Goal: Task Accomplishment & Management: Use online tool/utility

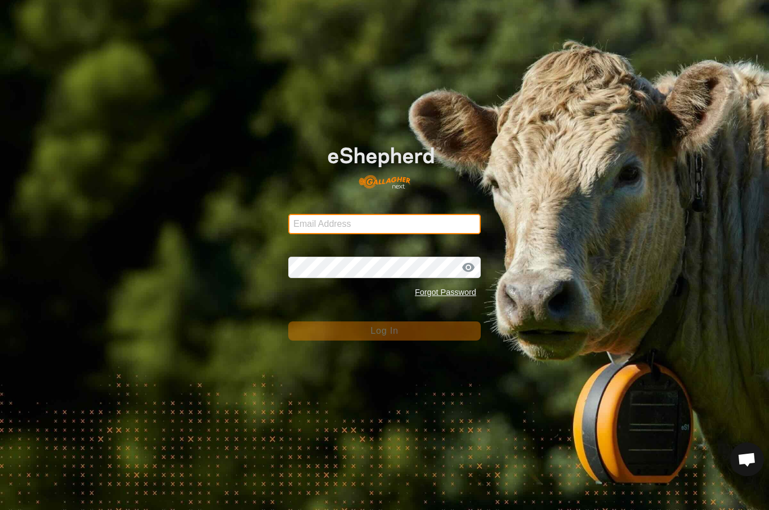
click at [435, 215] on input "Email Address" at bounding box center [384, 224] width 192 height 20
type input "Baribun@outlook.com"
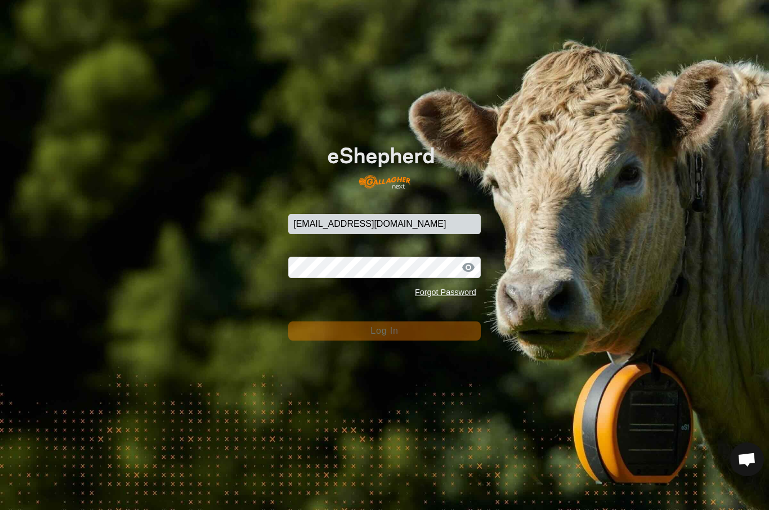
click at [384, 331] on button "Log In" at bounding box center [384, 330] width 192 height 19
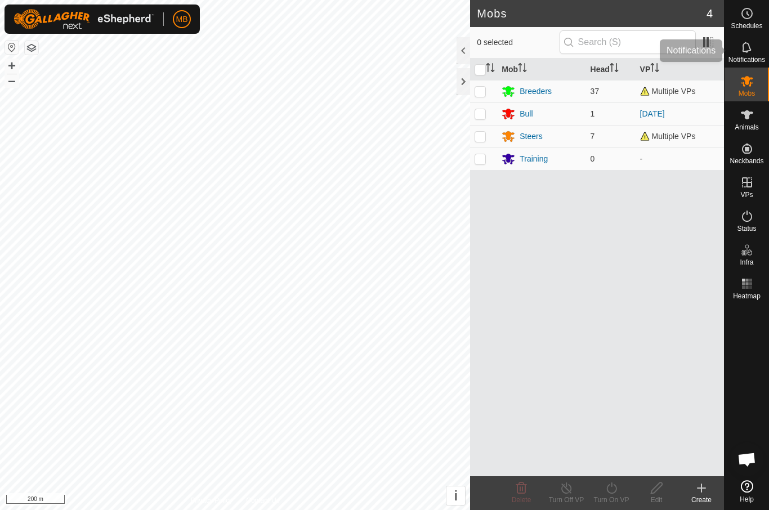
click at [752, 53] on icon at bounding box center [747, 48] width 14 height 14
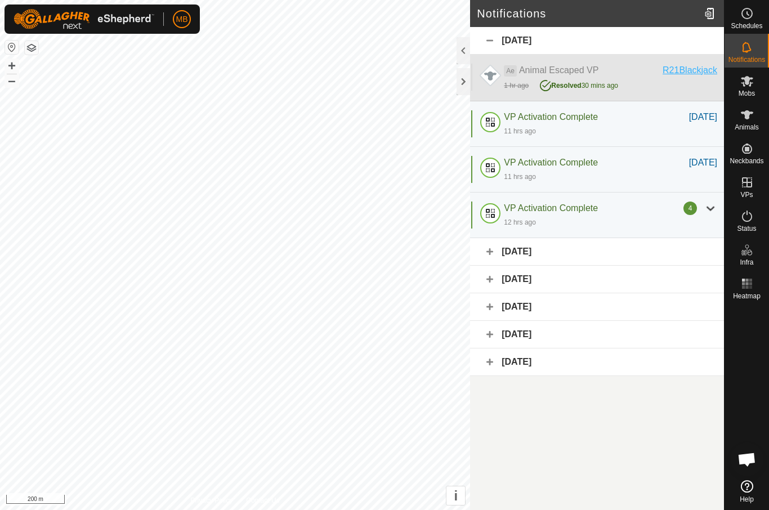
click at [693, 71] on div "R21Blackjack" at bounding box center [689, 71] width 55 height 14
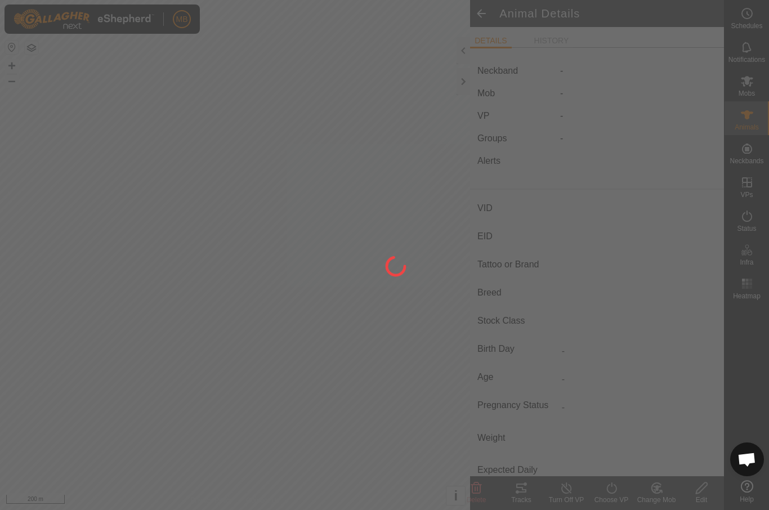
type input "R21Blackjack"
type input "-"
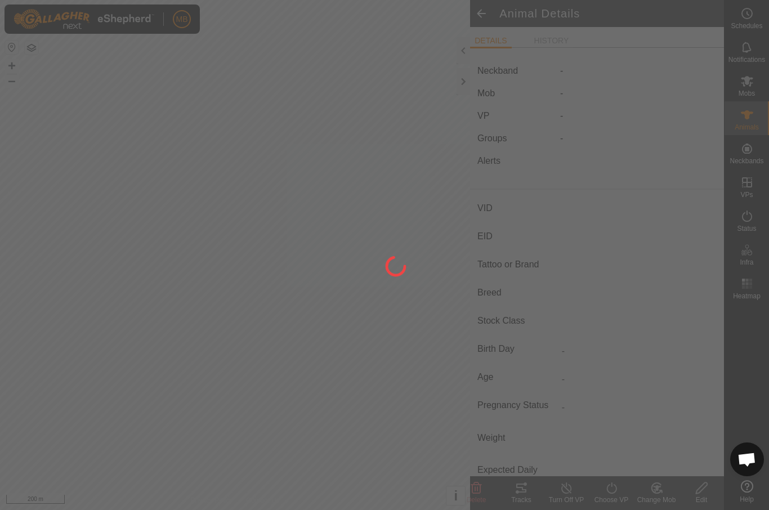
type input "-"
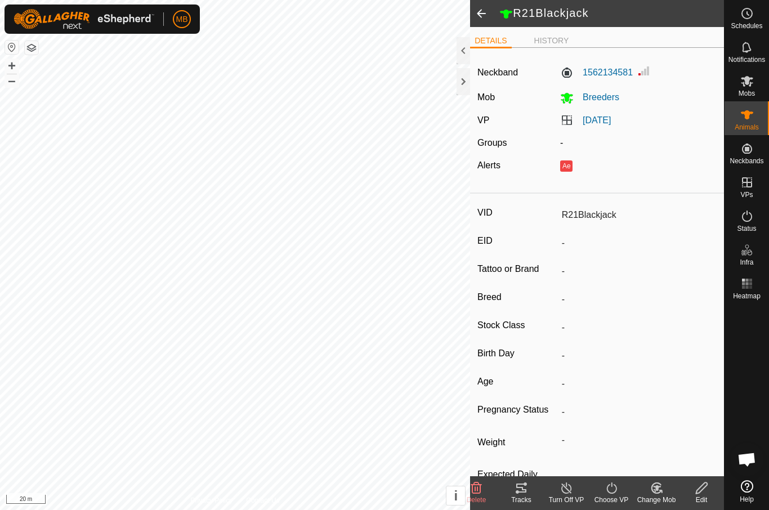
click at [526, 491] on icon at bounding box center [521, 487] width 10 height 9
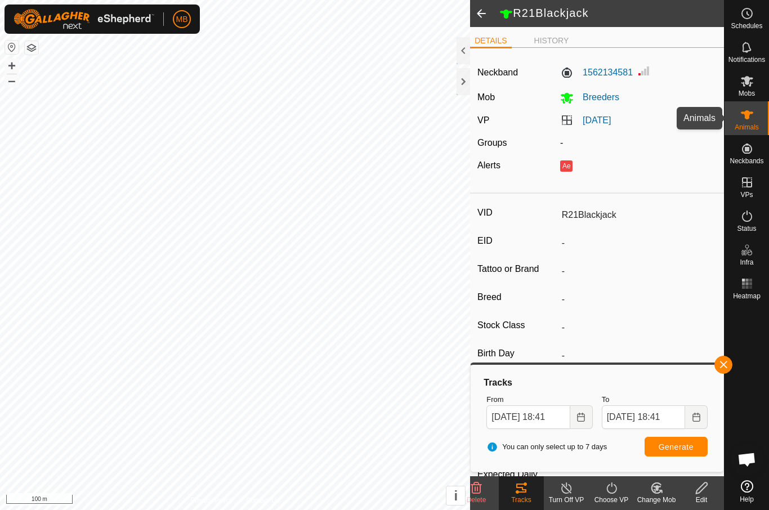
click at [757, 116] on div "Animals" at bounding box center [746, 118] width 44 height 34
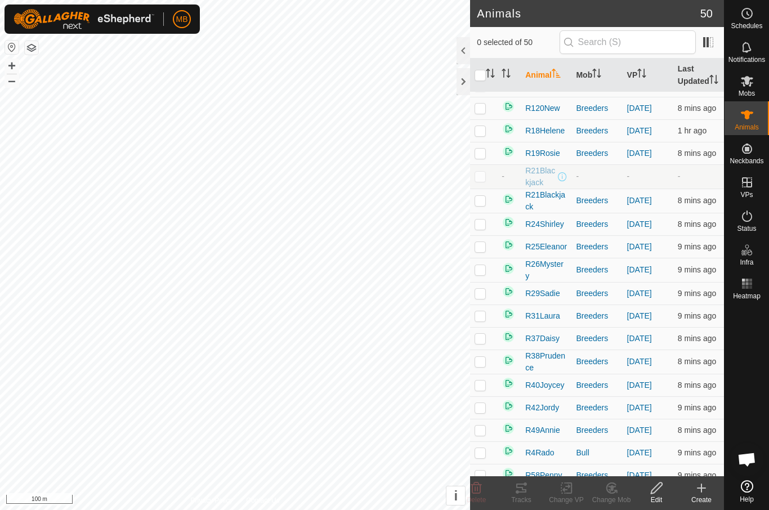
scroll to position [156, 0]
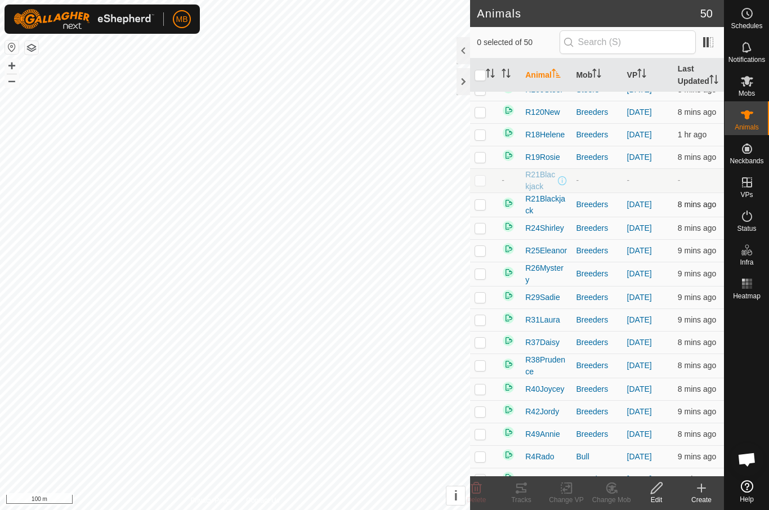
click at [483, 209] on p-checkbox at bounding box center [479, 204] width 11 height 9
checkbox input "true"
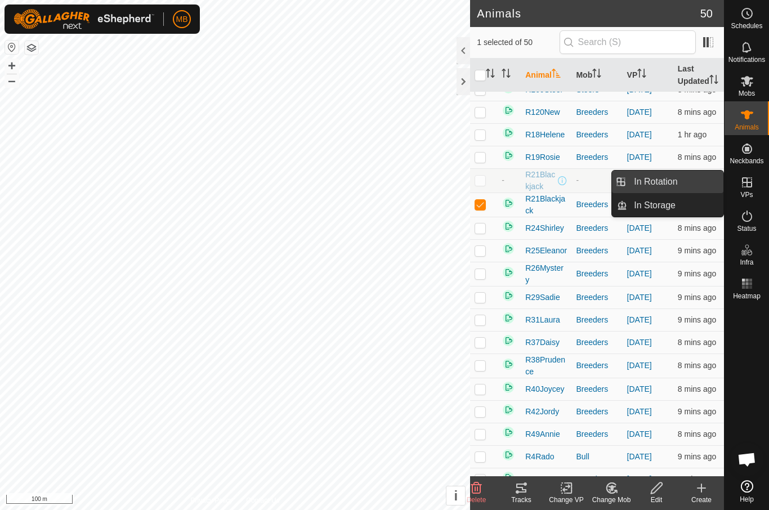
click at [703, 174] on link "In Rotation" at bounding box center [675, 181] width 96 height 23
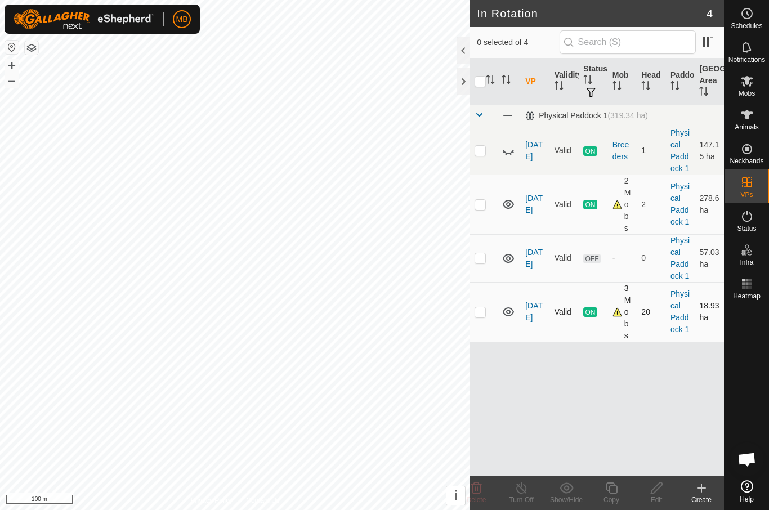
click at [491, 302] on td at bounding box center [483, 312] width 27 height 60
checkbox input "true"
click at [754, 124] on span "Animals" at bounding box center [746, 127] width 24 height 7
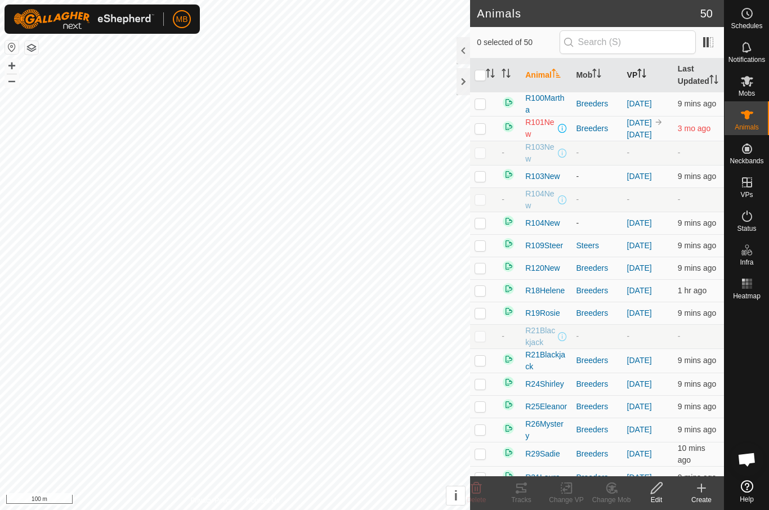
click at [653, 83] on th "VP" at bounding box center [647, 76] width 51 height 34
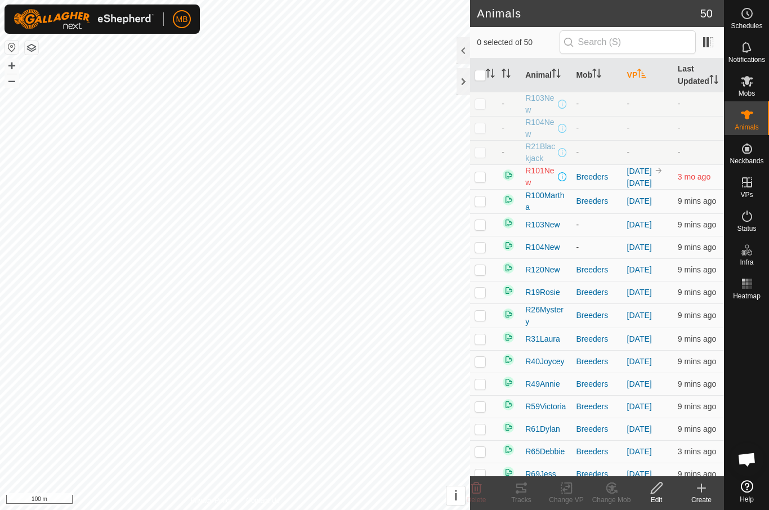
click at [642, 79] on p-sorticon "Activate to sort" at bounding box center [641, 74] width 9 height 9
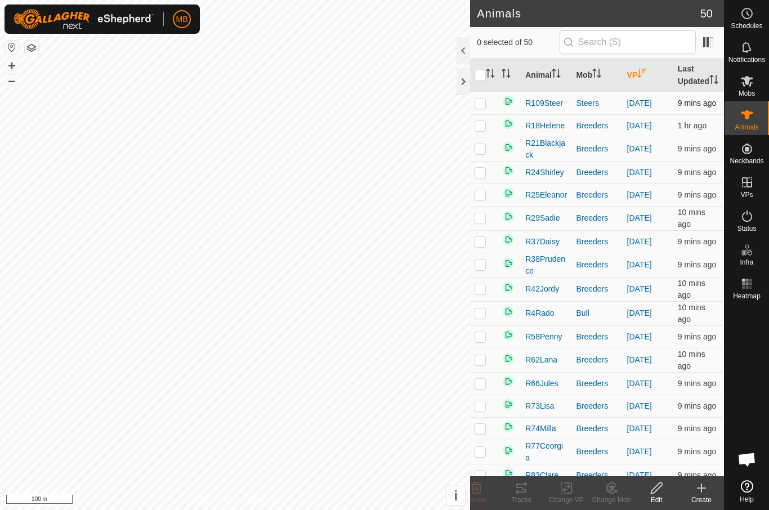
click at [487, 114] on td at bounding box center [483, 103] width 27 height 23
checkbox input "true"
click at [483, 130] on p-checkbox at bounding box center [479, 125] width 11 height 9
checkbox input "true"
click at [480, 153] on p-checkbox at bounding box center [479, 148] width 11 height 9
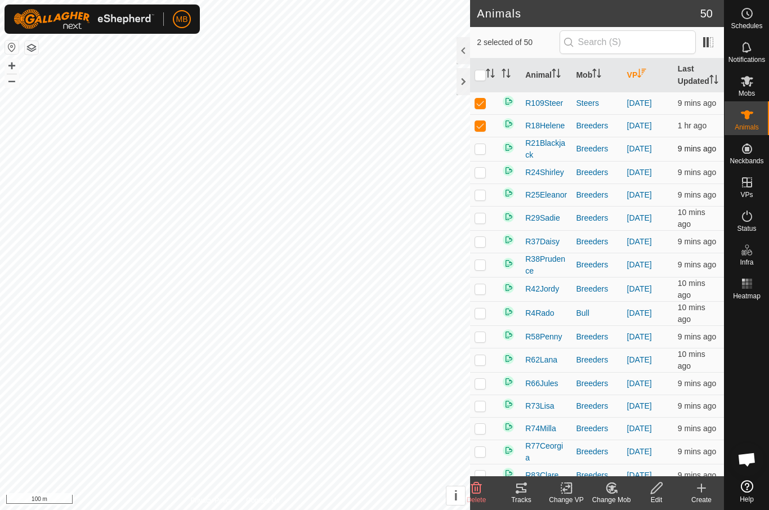
checkbox input "true"
click at [478, 177] on p-checkbox at bounding box center [479, 172] width 11 height 9
checkbox input "true"
click at [483, 199] on p-checkbox at bounding box center [479, 194] width 11 height 9
checkbox input "true"
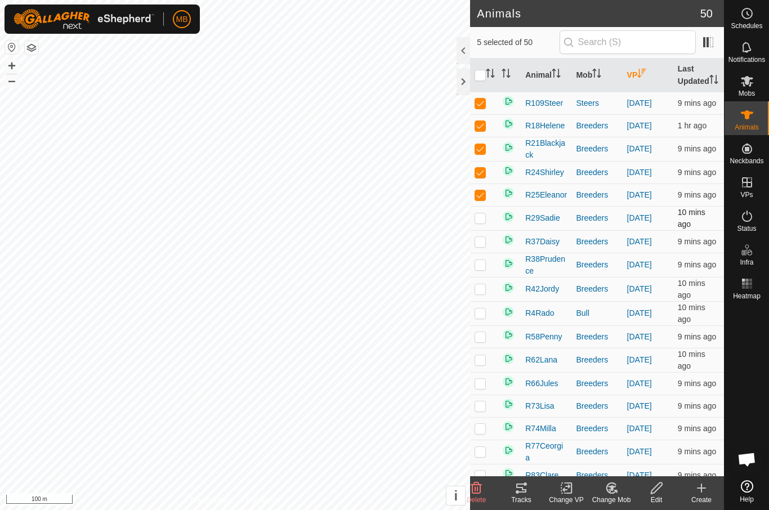
click at [483, 230] on td at bounding box center [483, 218] width 27 height 24
checkbox input "true"
click at [483, 253] on td at bounding box center [483, 241] width 27 height 23
checkbox input "true"
click at [485, 277] on td at bounding box center [483, 265] width 27 height 24
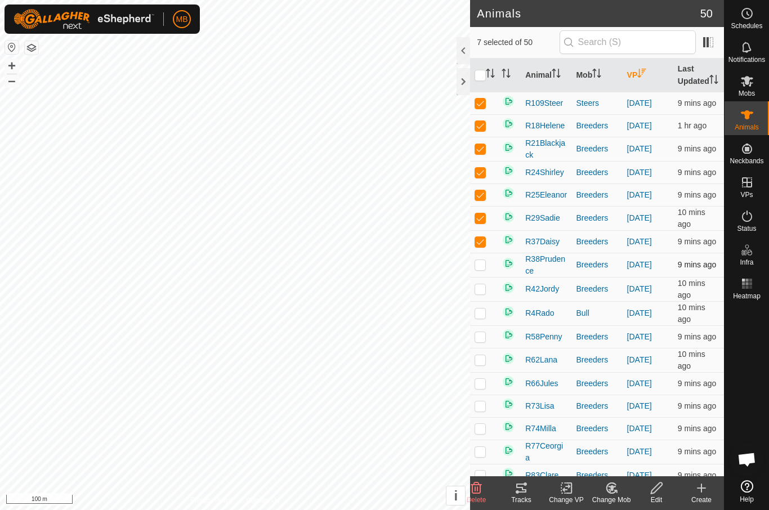
checkbox input "true"
click at [486, 293] on p-checkbox at bounding box center [479, 288] width 11 height 9
checkbox input "true"
click at [486, 317] on p-checkbox at bounding box center [479, 312] width 11 height 9
checkbox input "true"
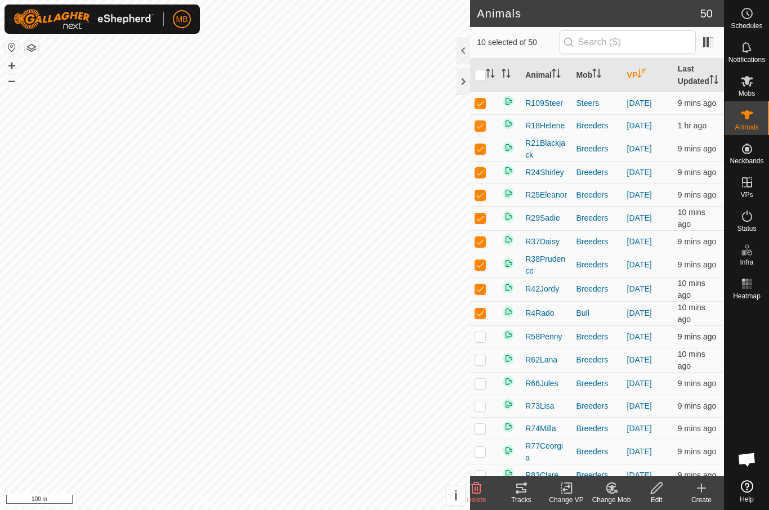
click at [482, 341] on p-checkbox at bounding box center [479, 336] width 11 height 9
checkbox input "true"
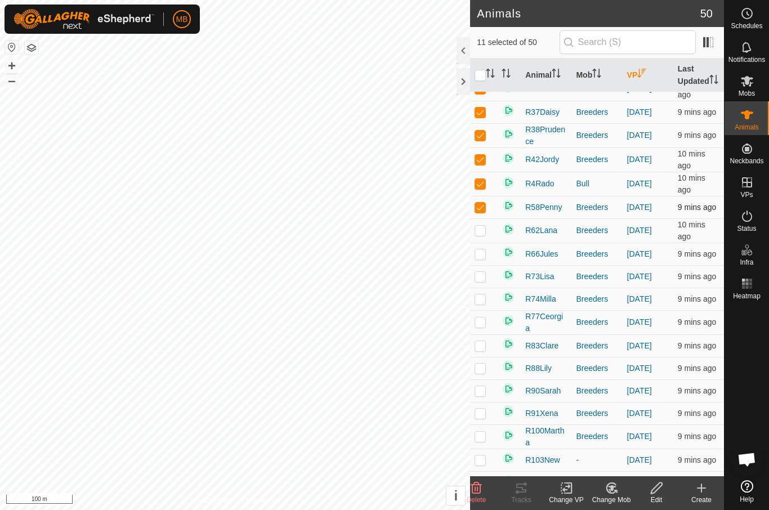
scroll to position [132, 0]
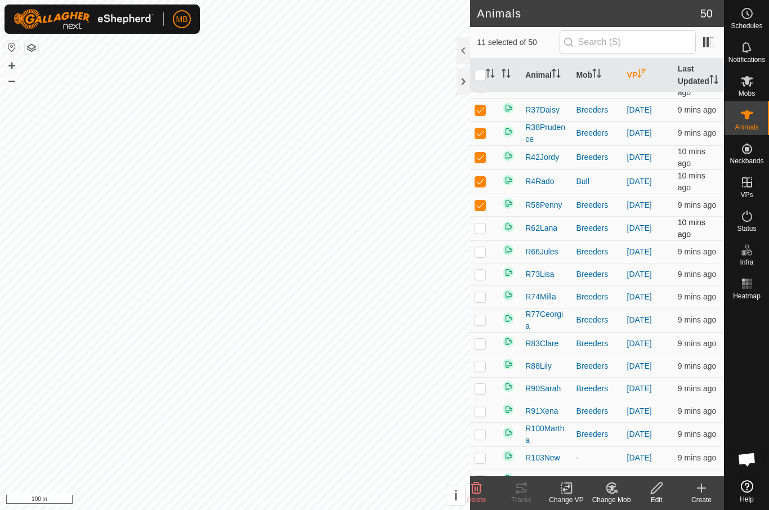
click at [485, 232] on p-checkbox at bounding box center [479, 227] width 11 height 9
checkbox input "true"
click at [488, 263] on td at bounding box center [483, 251] width 27 height 23
checkbox input "true"
click at [486, 278] on p-checkbox at bounding box center [479, 273] width 11 height 9
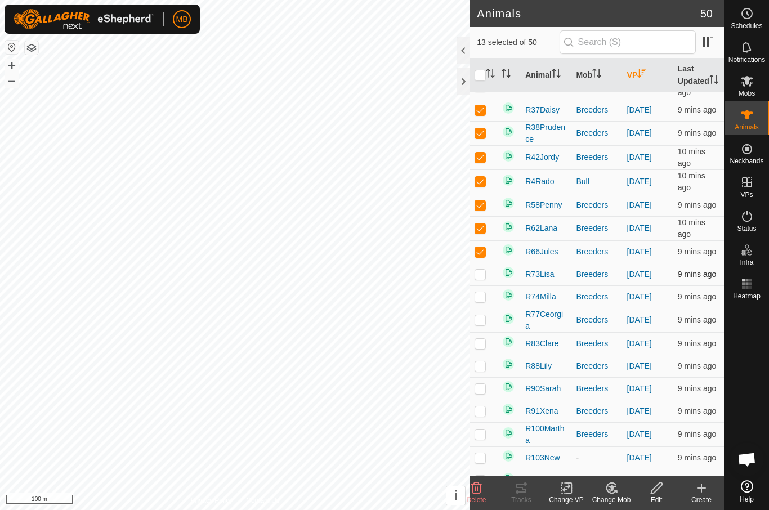
checkbox input "true"
click at [484, 301] on p-checkbox at bounding box center [479, 296] width 11 height 9
checkbox input "true"
click at [486, 332] on td at bounding box center [483, 320] width 27 height 24
checkbox input "true"
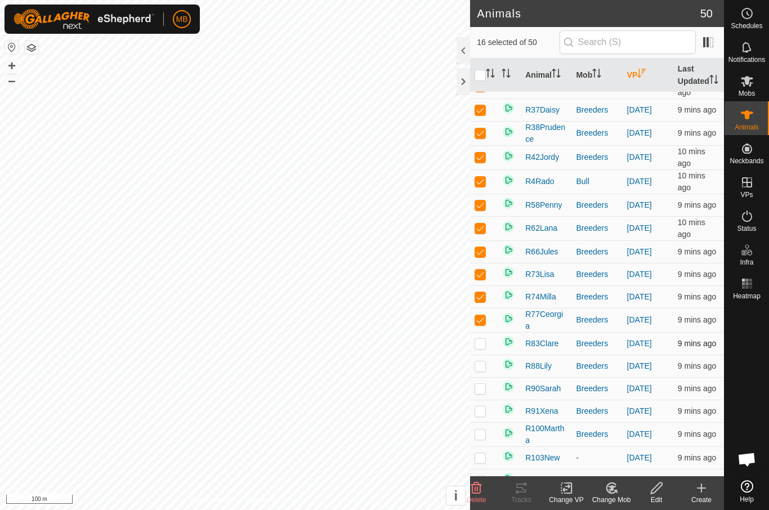
click at [485, 348] on p-checkbox at bounding box center [479, 343] width 11 height 9
checkbox input "true"
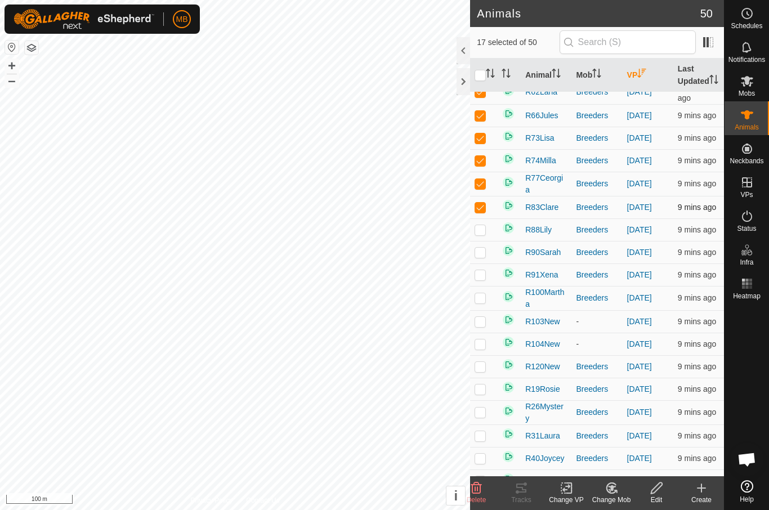
scroll to position [269, 0]
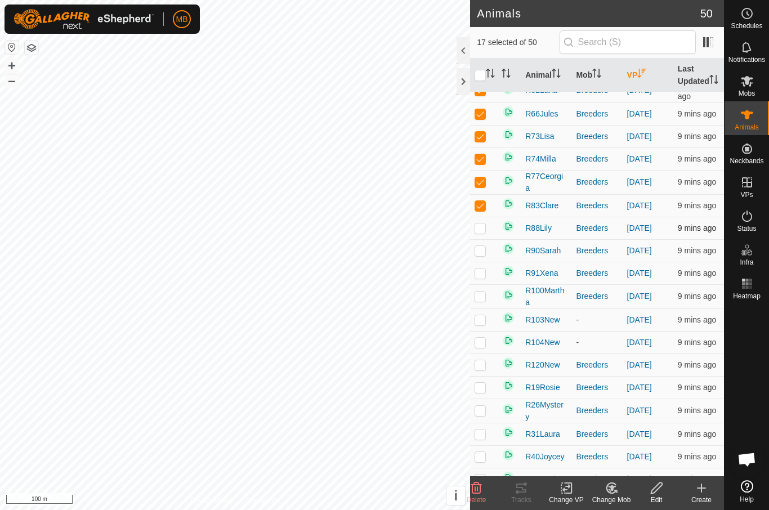
click at [483, 232] on p-checkbox at bounding box center [479, 227] width 11 height 9
checkbox input "true"
click at [484, 255] on p-checkbox at bounding box center [479, 250] width 11 height 9
checkbox input "true"
click at [486, 284] on td at bounding box center [483, 273] width 27 height 23
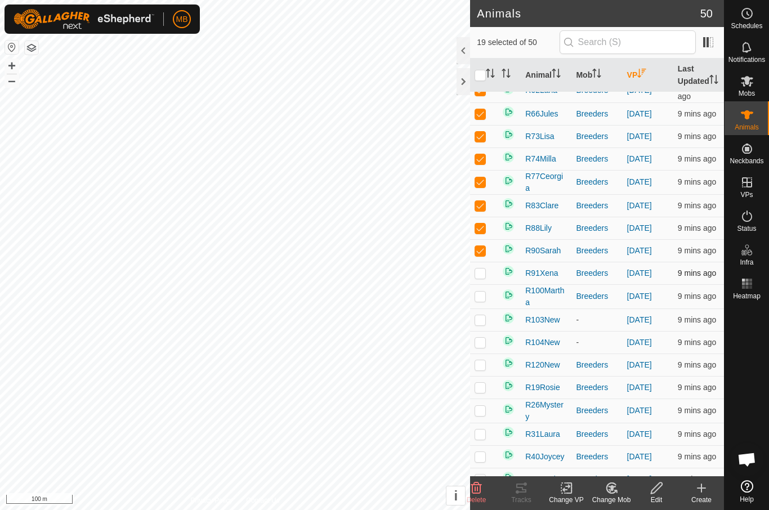
checkbox input "true"
click at [487, 308] on td at bounding box center [483, 296] width 27 height 24
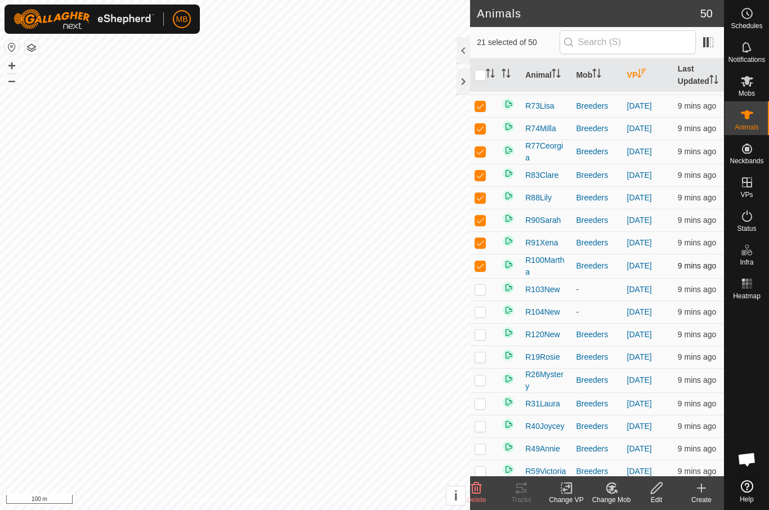
scroll to position [362, 0]
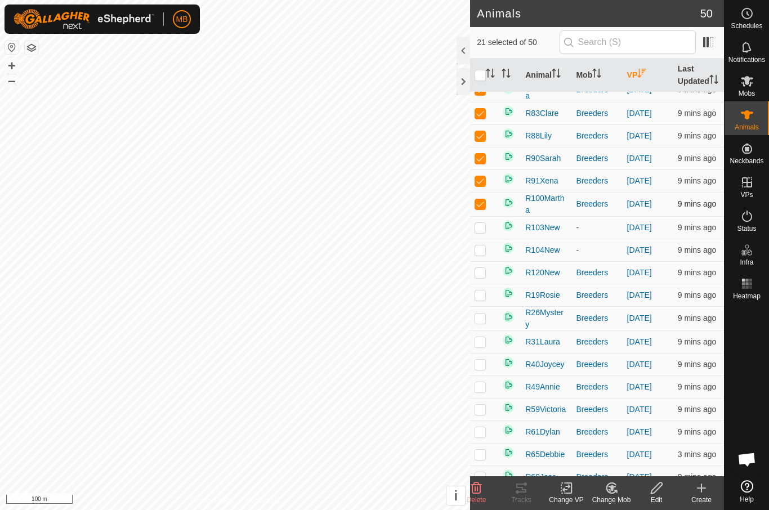
click at [487, 216] on td at bounding box center [483, 204] width 27 height 24
click at [484, 208] on p-checkbox at bounding box center [479, 203] width 11 height 9
click at [482, 216] on td at bounding box center [483, 204] width 27 height 24
checkbox input "false"
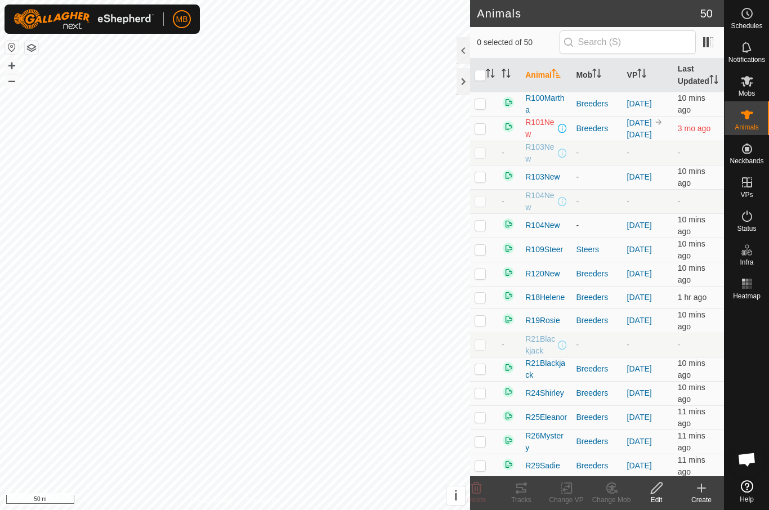
checkbox input "true"
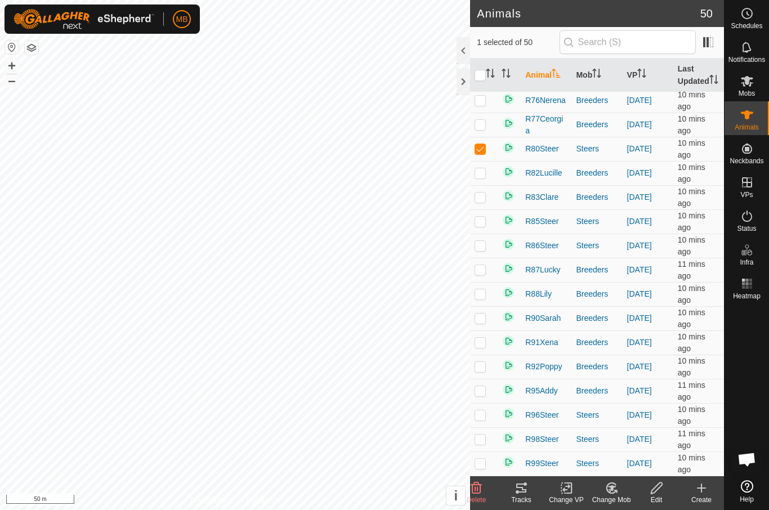
scroll to position [837, 0]
checkbox input "true"
checkbox input "false"
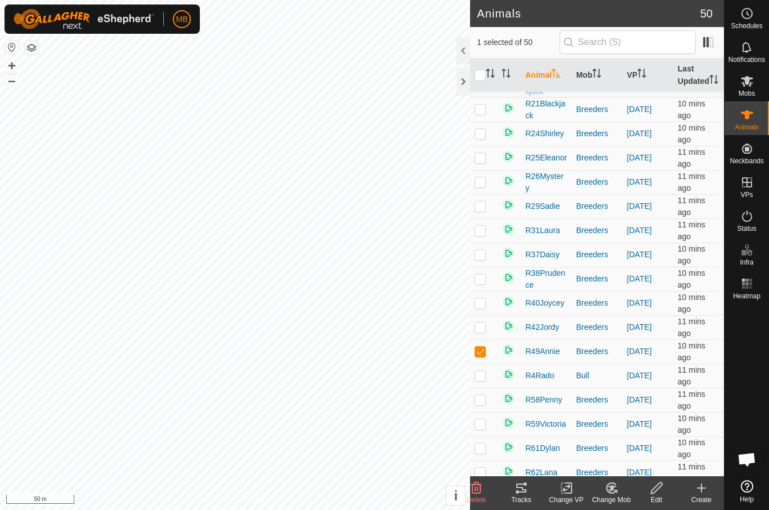
scroll to position [262, 0]
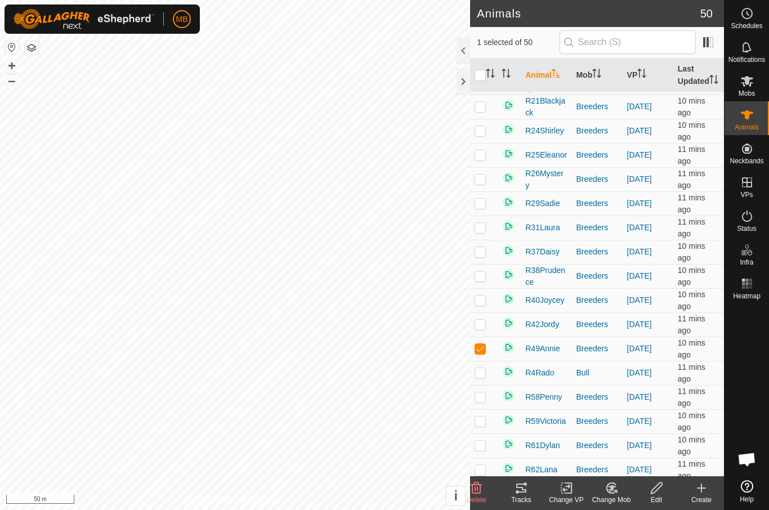
checkbox input "true"
checkbox input "false"
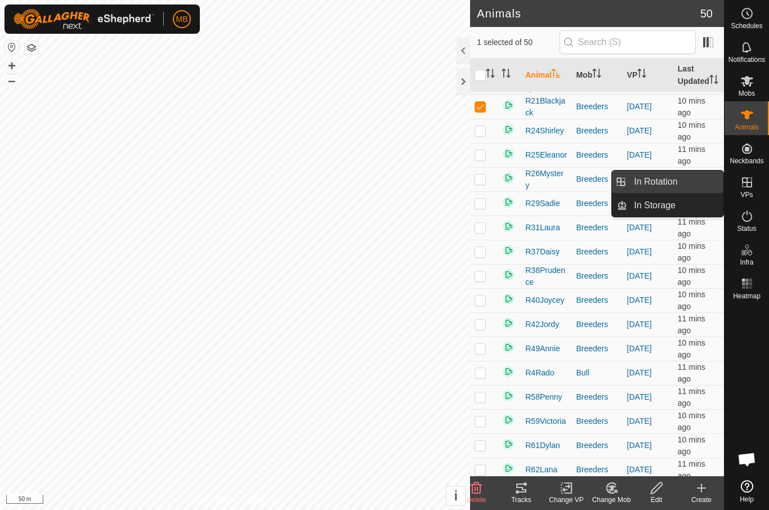
click at [698, 183] on link "In Rotation" at bounding box center [675, 181] width 96 height 23
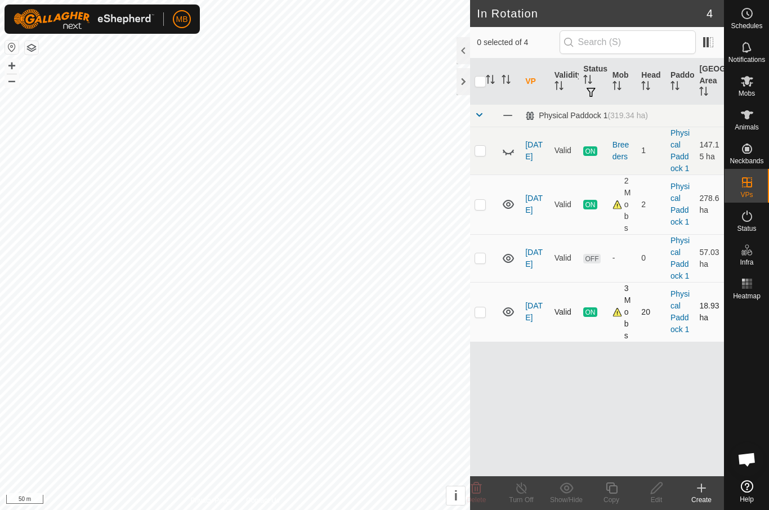
click at [490, 317] on td at bounding box center [483, 312] width 27 height 60
checkbox input "true"
click at [605, 493] on icon at bounding box center [611, 488] width 14 height 14
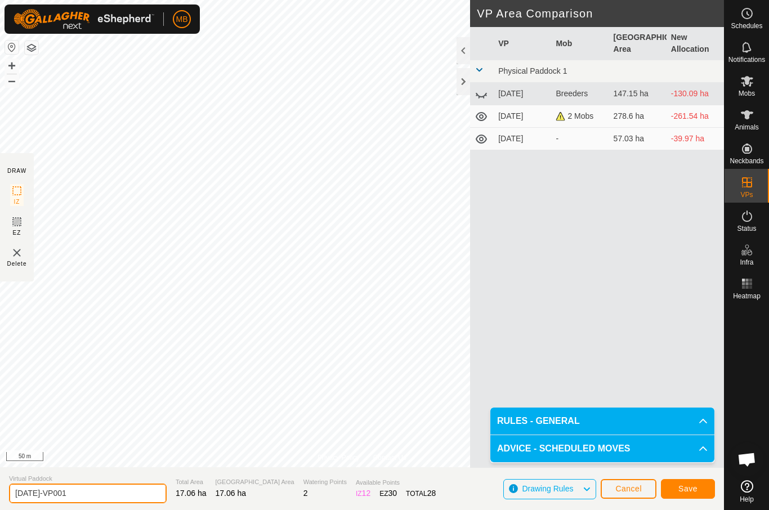
click at [80, 489] on input "[DATE]-VP001" at bounding box center [88, 493] width 158 height 20
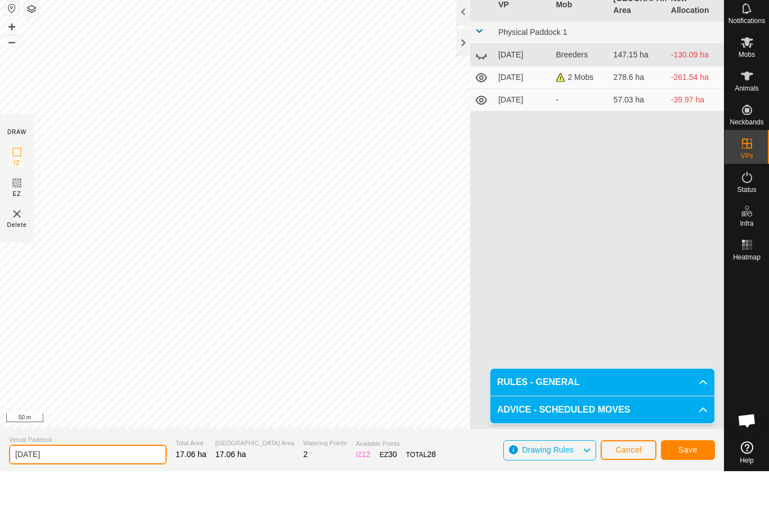
type input "[DATE]"
click at [693, 484] on span "Save" at bounding box center [687, 488] width 19 height 9
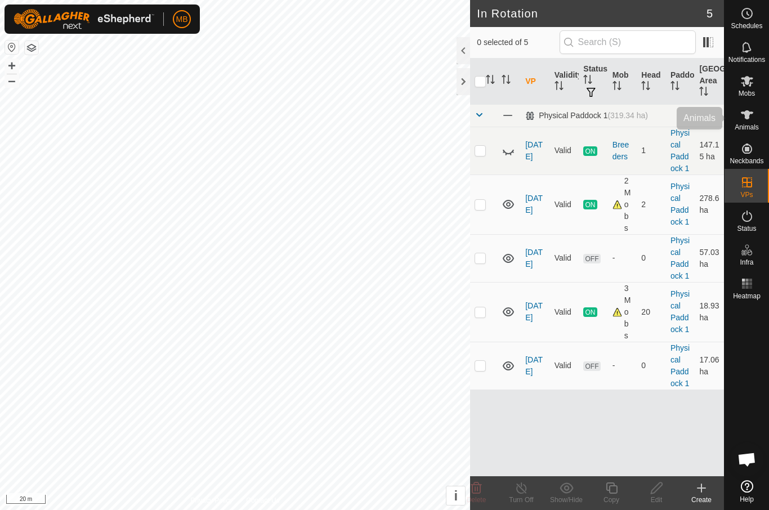
click at [752, 118] on icon at bounding box center [747, 115] width 14 height 14
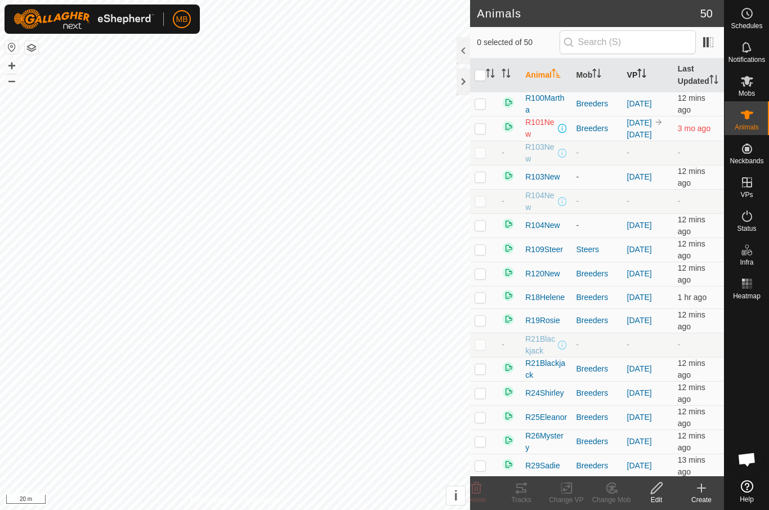
click at [651, 83] on th "VP" at bounding box center [647, 76] width 51 height 34
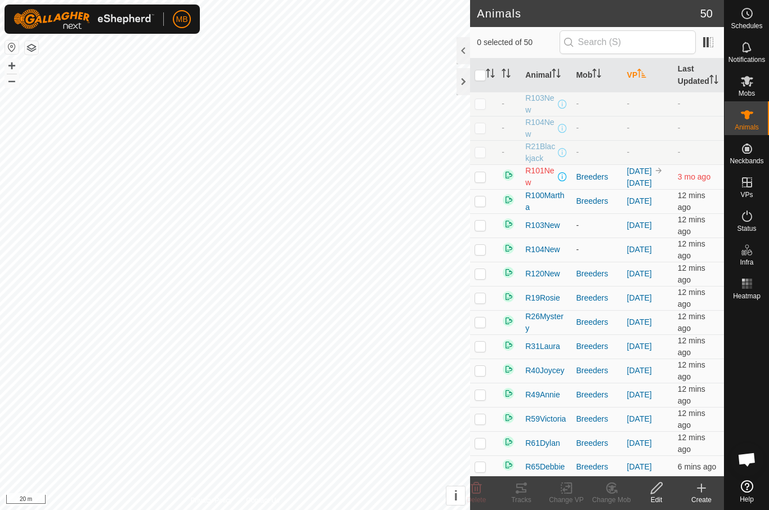
click at [646, 78] on icon "Activate to sort" at bounding box center [641, 73] width 9 height 9
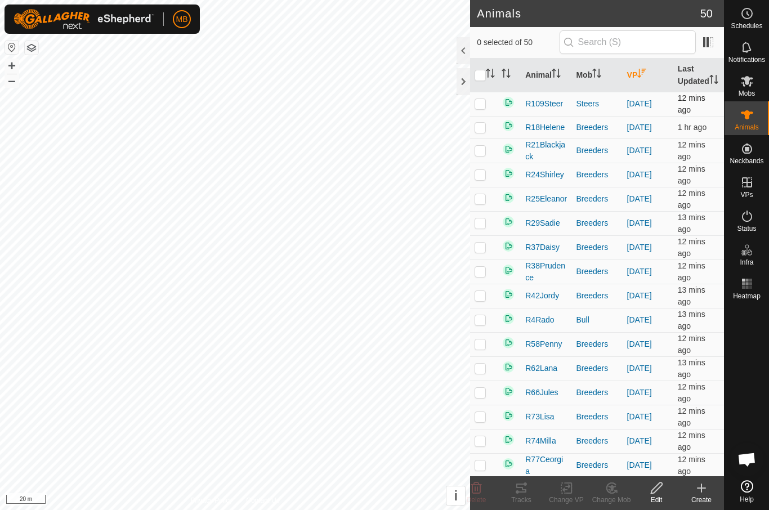
click at [486, 108] on p-checkbox at bounding box center [479, 103] width 11 height 9
checkbox input "true"
click at [480, 132] on p-checkbox at bounding box center [479, 127] width 11 height 9
checkbox input "true"
click at [481, 155] on p-checkbox at bounding box center [479, 150] width 11 height 9
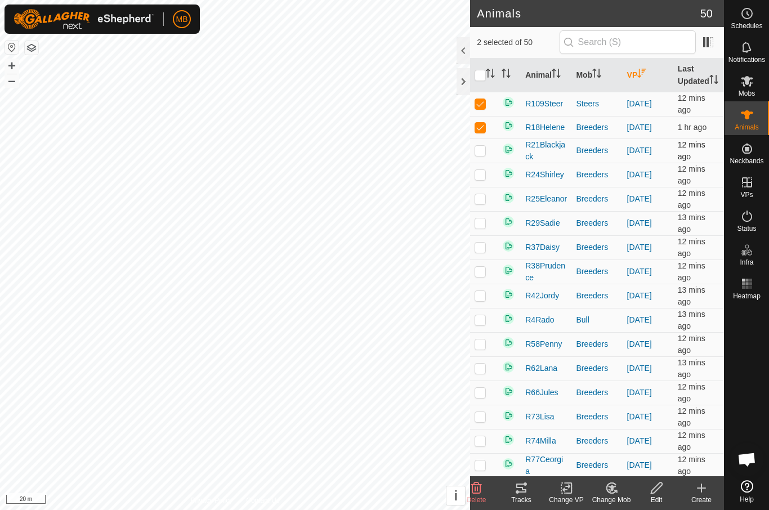
checkbox input "true"
click at [487, 187] on td at bounding box center [483, 175] width 27 height 24
checkbox input "true"
click at [482, 203] on p-checkbox at bounding box center [479, 198] width 11 height 9
checkbox input "true"
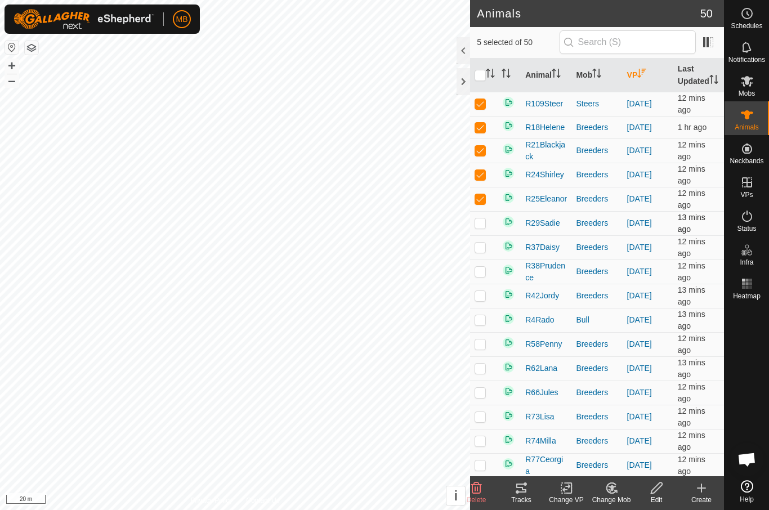
click at [482, 235] on td at bounding box center [483, 223] width 27 height 24
checkbox input "true"
click at [484, 259] on td at bounding box center [483, 247] width 27 height 24
checkbox input "true"
click at [483, 276] on p-checkbox at bounding box center [479, 271] width 11 height 9
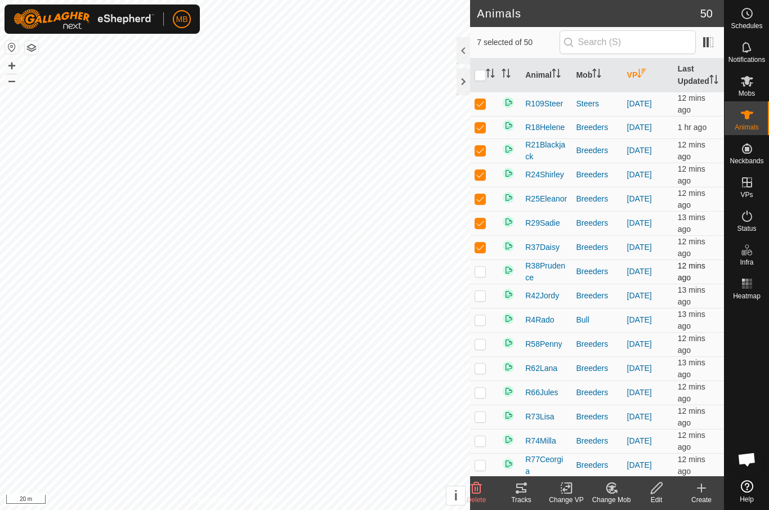
checkbox input "true"
click at [482, 300] on p-checkbox at bounding box center [479, 295] width 11 height 9
checkbox input "true"
click at [484, 324] on p-checkbox at bounding box center [479, 319] width 11 height 9
checkbox input "true"
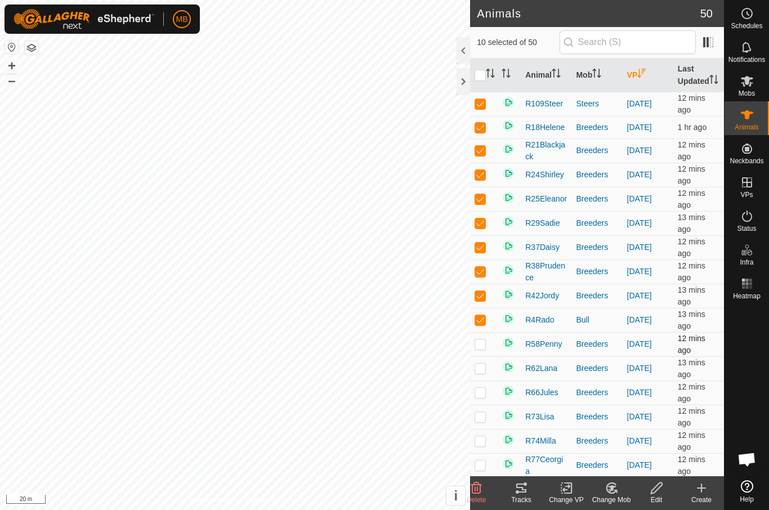
click at [483, 348] on p-checkbox at bounding box center [479, 343] width 11 height 9
checkbox input "true"
click at [483, 380] on td at bounding box center [483, 368] width 27 height 24
checkbox input "true"
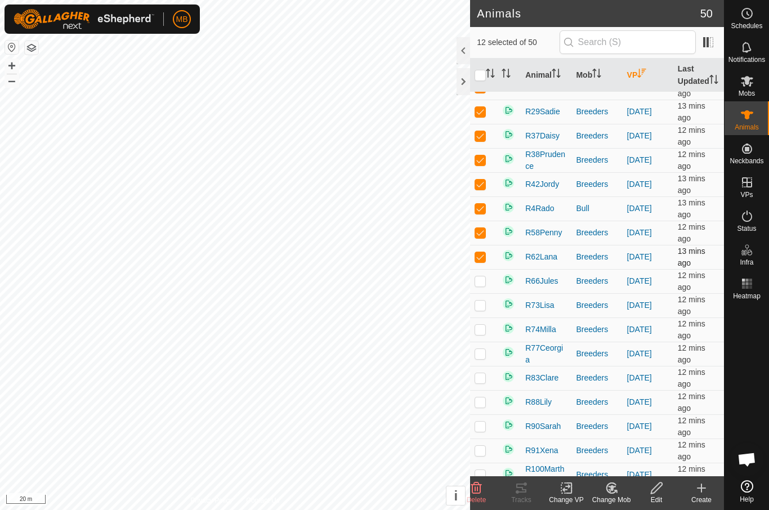
scroll to position [112, 0]
click at [481, 293] on td at bounding box center [483, 280] width 27 height 24
checkbox input "true"
click at [483, 309] on p-checkbox at bounding box center [479, 304] width 11 height 9
checkbox input "true"
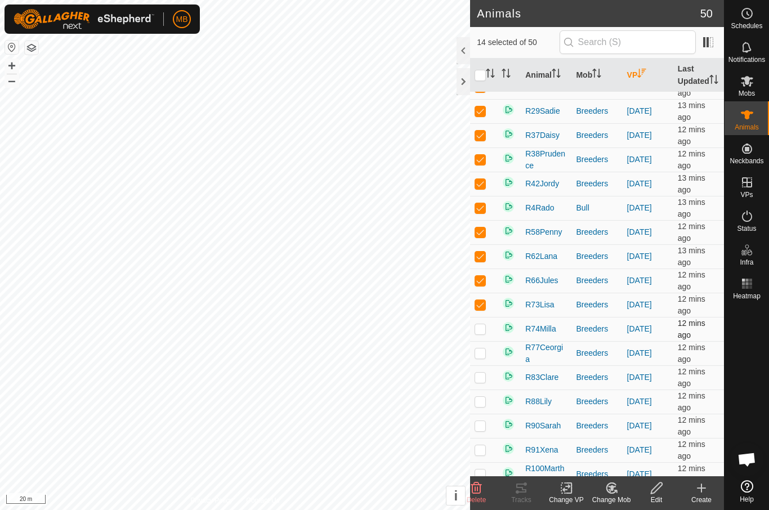
click at [482, 333] on p-checkbox at bounding box center [479, 328] width 11 height 9
checkbox input "true"
click at [484, 357] on p-checkbox at bounding box center [479, 352] width 11 height 9
checkbox input "true"
click at [482, 381] on p-checkbox at bounding box center [479, 376] width 11 height 9
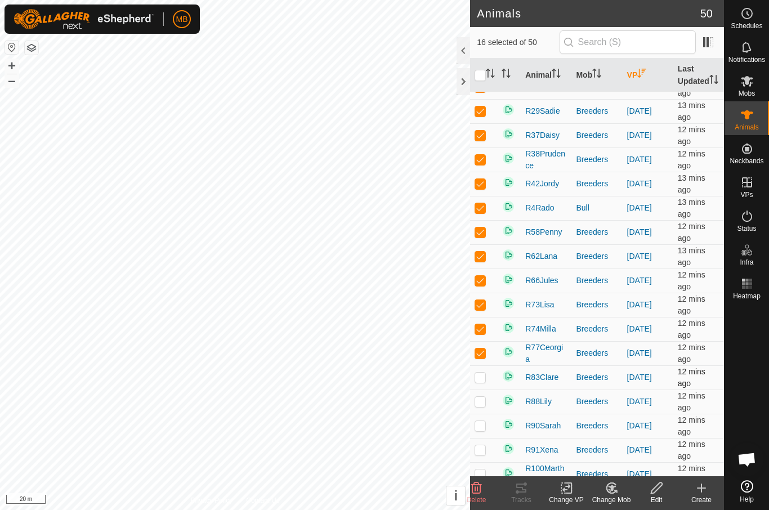
checkbox input "true"
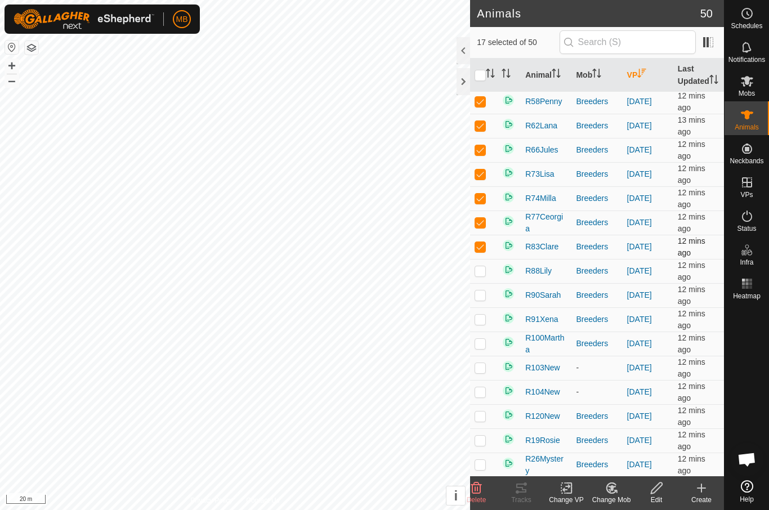
scroll to position [248, 0]
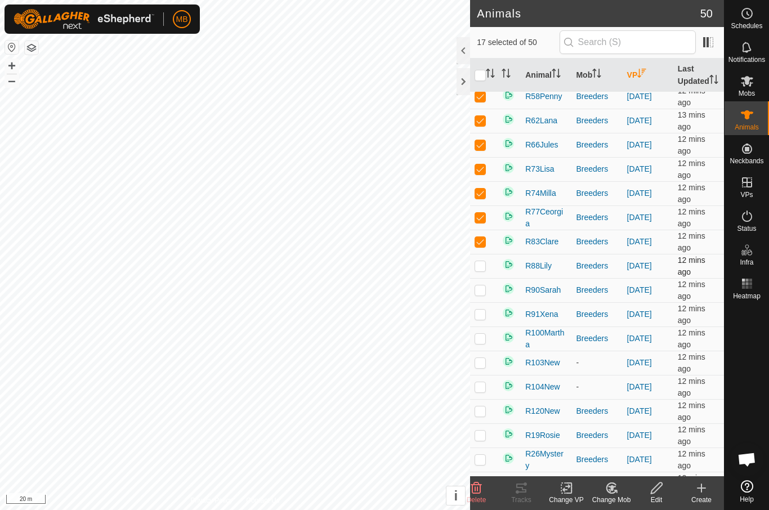
click at [484, 270] on p-checkbox at bounding box center [479, 265] width 11 height 9
checkbox input "true"
click at [482, 294] on p-checkbox at bounding box center [479, 289] width 11 height 9
checkbox input "true"
click at [484, 318] on p-checkbox at bounding box center [479, 313] width 11 height 9
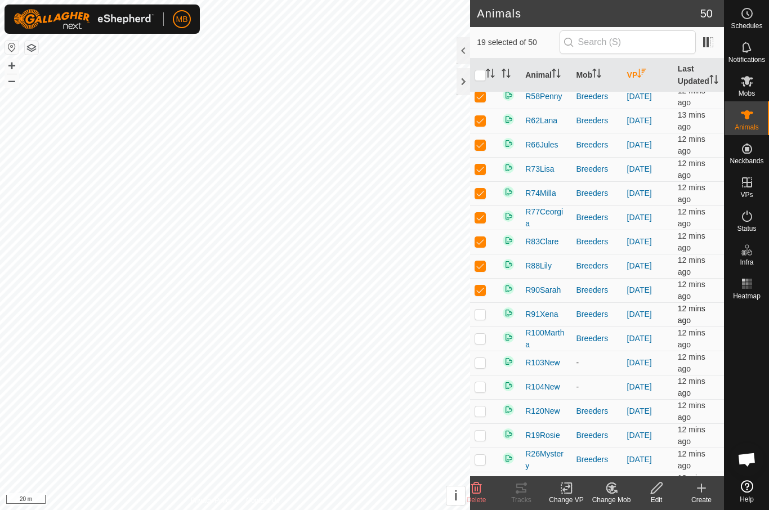
checkbox input "true"
click at [483, 343] on p-checkbox at bounding box center [479, 338] width 11 height 9
click at [482, 343] on p-checkbox at bounding box center [479, 338] width 11 height 9
checkbox input "false"
click at [571, 488] on icon at bounding box center [568, 488] width 5 height 10
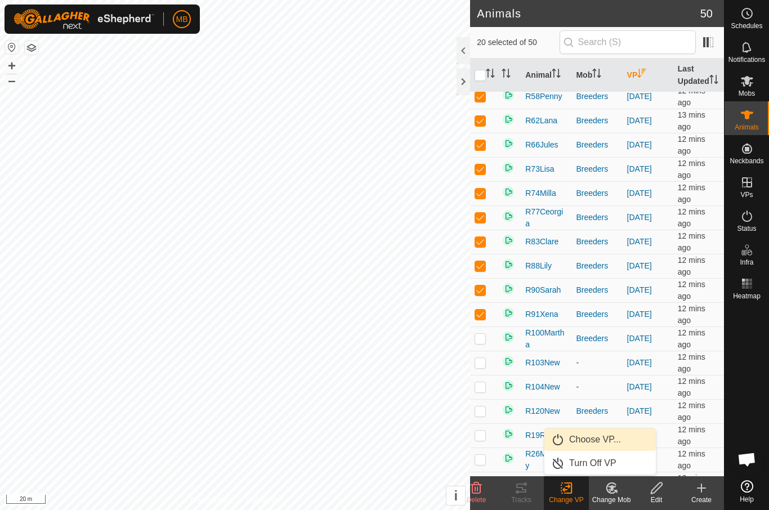
click at [629, 439] on link "Choose VP..." at bounding box center [599, 439] width 111 height 23
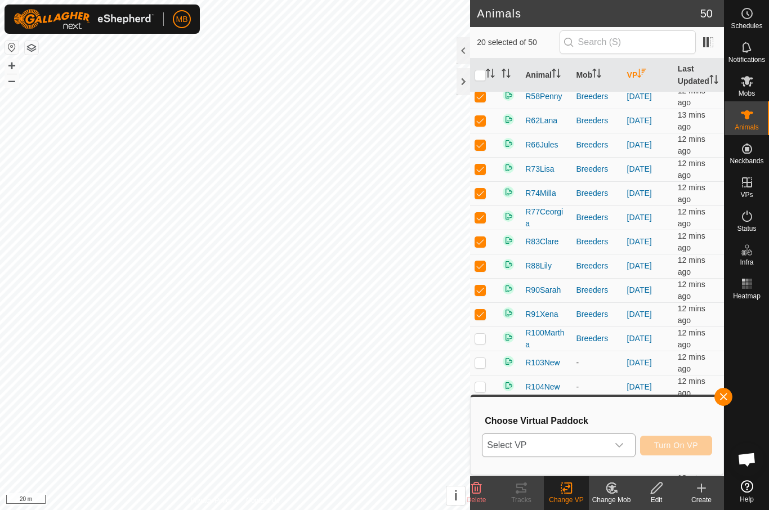
click at [606, 444] on span "Select VP" at bounding box center [544, 445] width 125 height 23
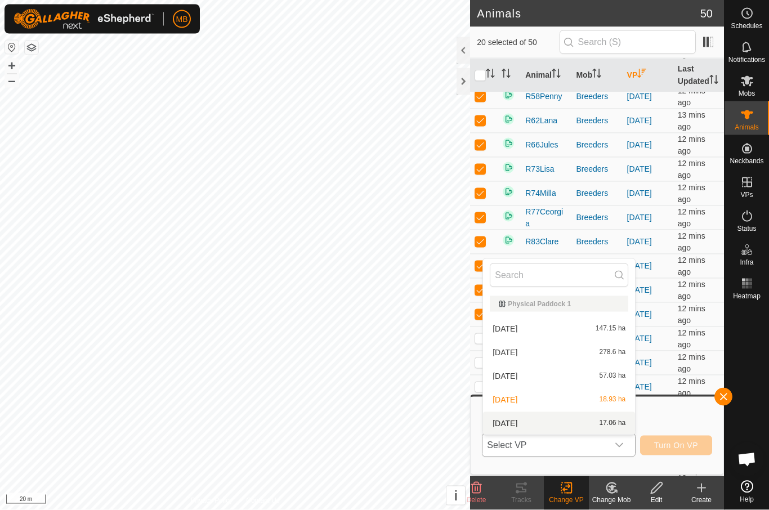
click at [586, 426] on div "[DATE] 17.06 ha" at bounding box center [558, 423] width 138 height 14
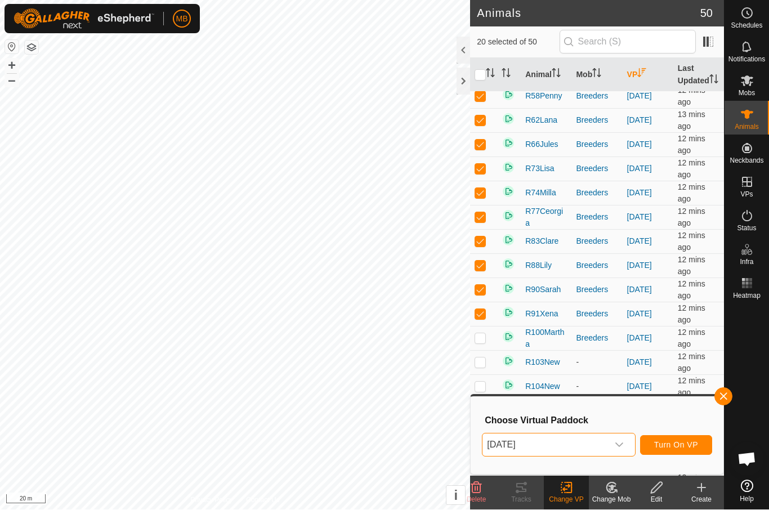
click at [679, 446] on span "Turn On VP" at bounding box center [676, 445] width 44 height 9
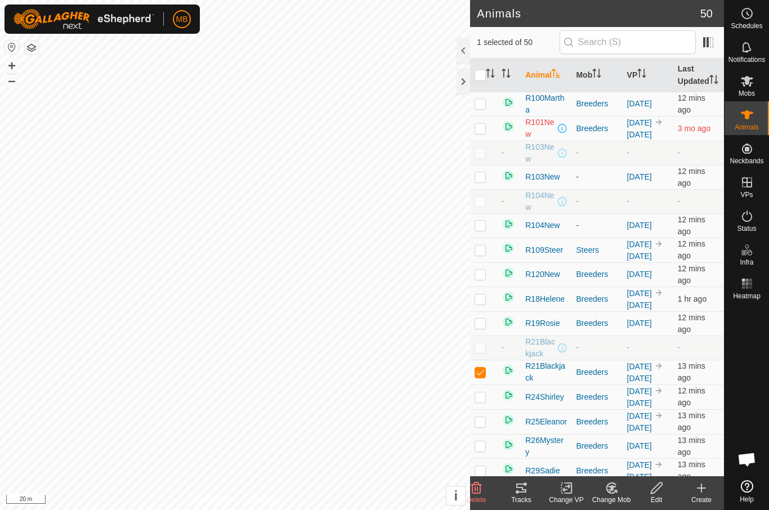
click at [570, 484] on icon at bounding box center [566, 488] width 14 height 14
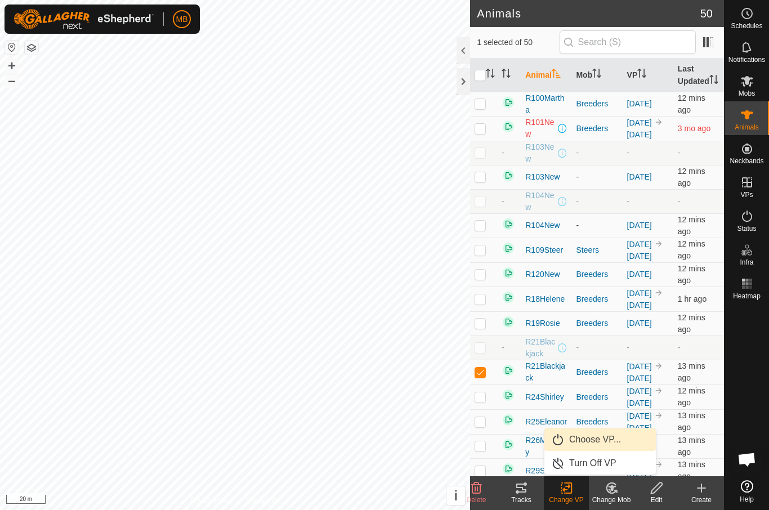
click at [599, 442] on span "Choose VP..." at bounding box center [595, 440] width 52 height 14
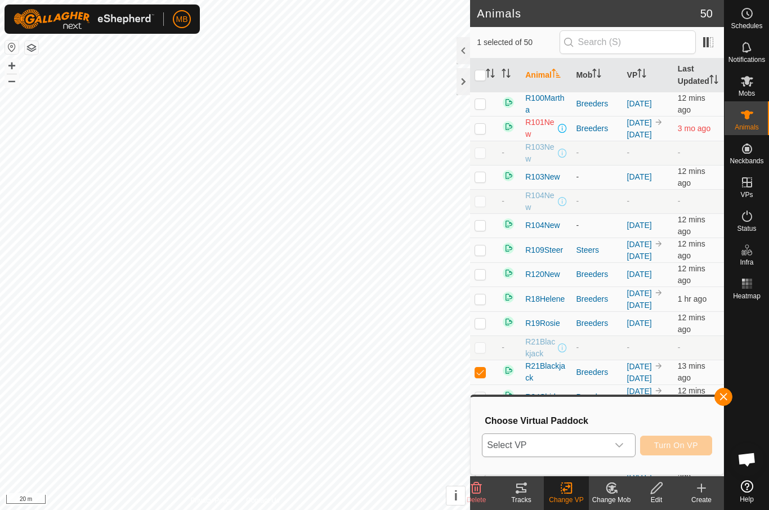
click at [623, 444] on icon "dropdown trigger" at bounding box center [618, 445] width 9 height 9
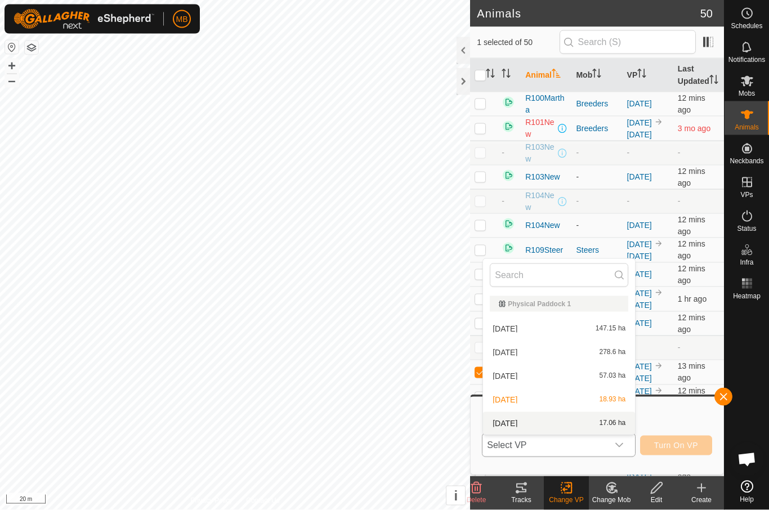
click at [596, 423] on div "[DATE] 17.06 ha" at bounding box center [558, 423] width 138 height 14
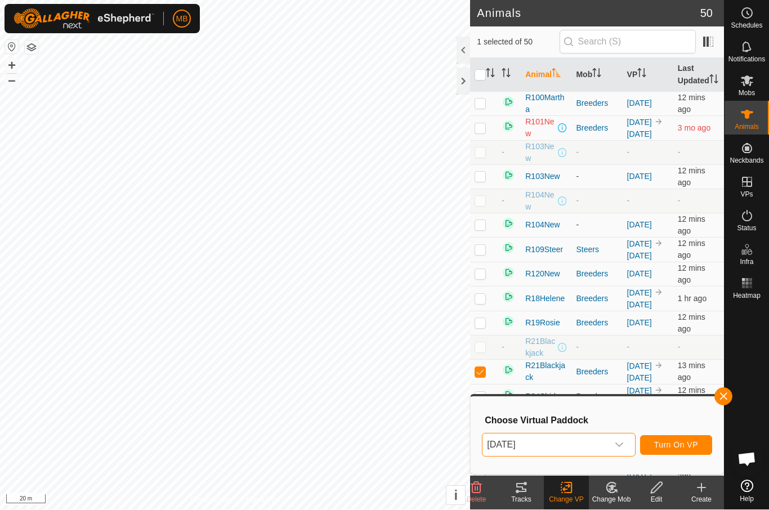
click at [691, 450] on button "Turn On VP" at bounding box center [676, 445] width 72 height 20
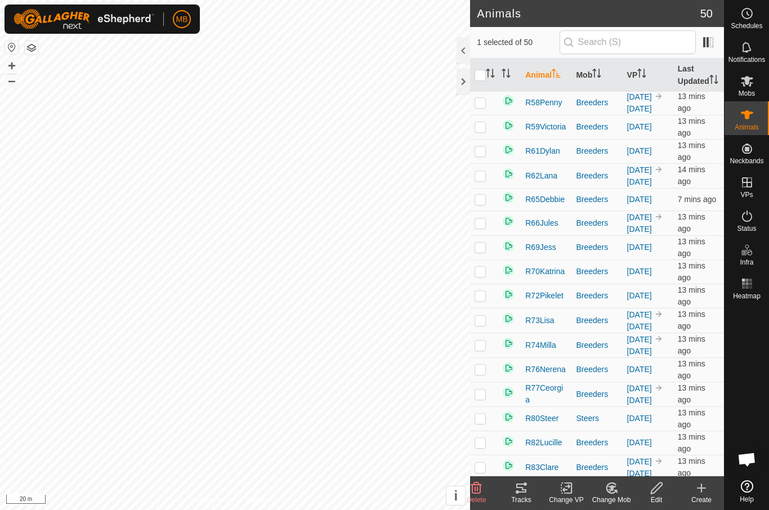
scroll to position [561, 0]
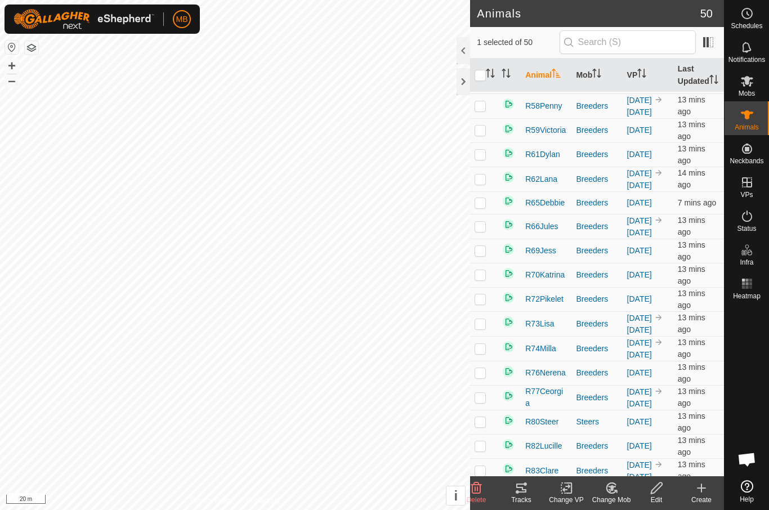
click at [564, 496] on div "Change VP" at bounding box center [565, 500] width 45 height 10
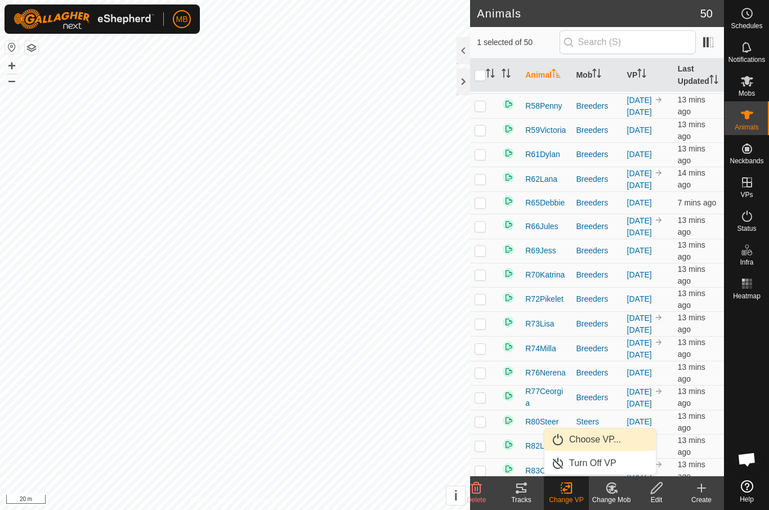
click at [625, 441] on link "Choose VP..." at bounding box center [599, 439] width 111 height 23
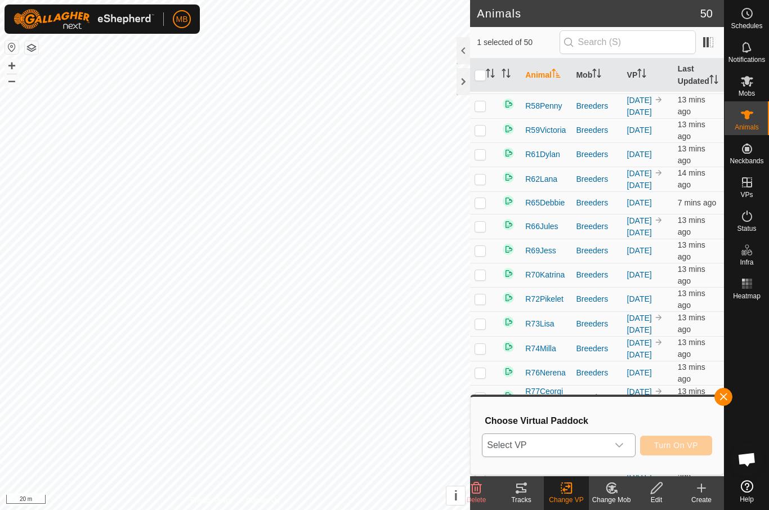
click at [631, 443] on p-select "Select VP" at bounding box center [558, 445] width 153 height 24
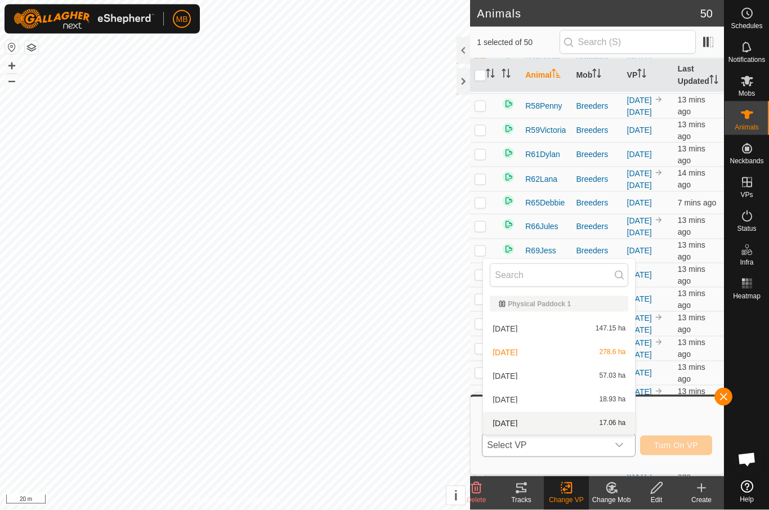
click at [604, 416] on div "[DATE] 17.06 ha" at bounding box center [558, 423] width 138 height 14
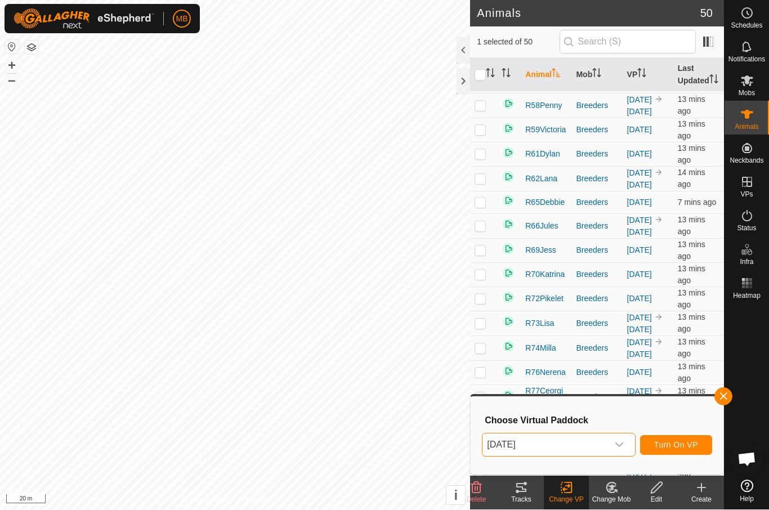
click at [689, 448] on span "Turn On VP" at bounding box center [676, 445] width 44 height 9
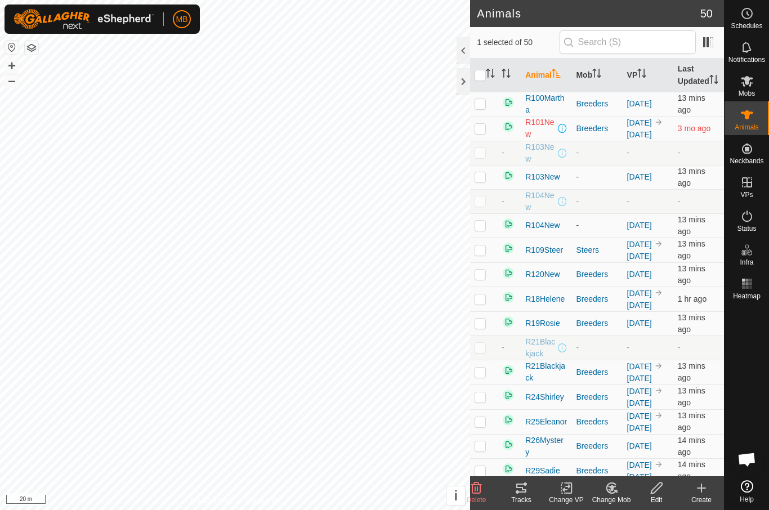
click at [572, 489] on icon at bounding box center [566, 488] width 14 height 14
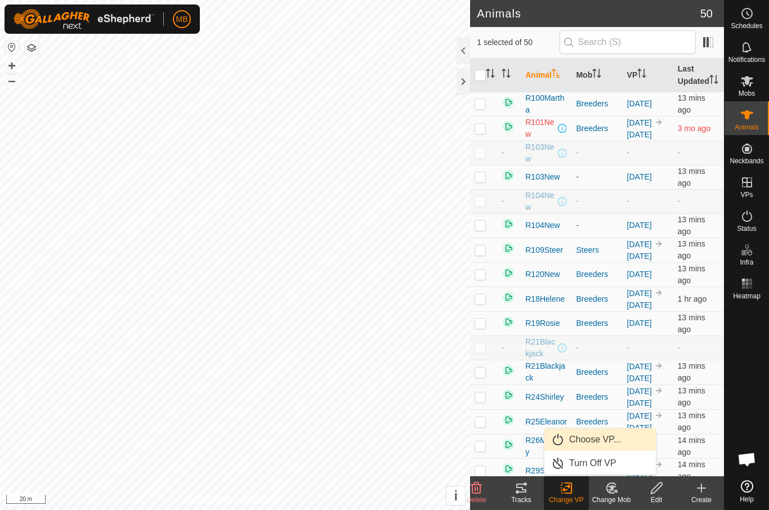
click at [619, 439] on span "Choose VP..." at bounding box center [595, 440] width 52 height 14
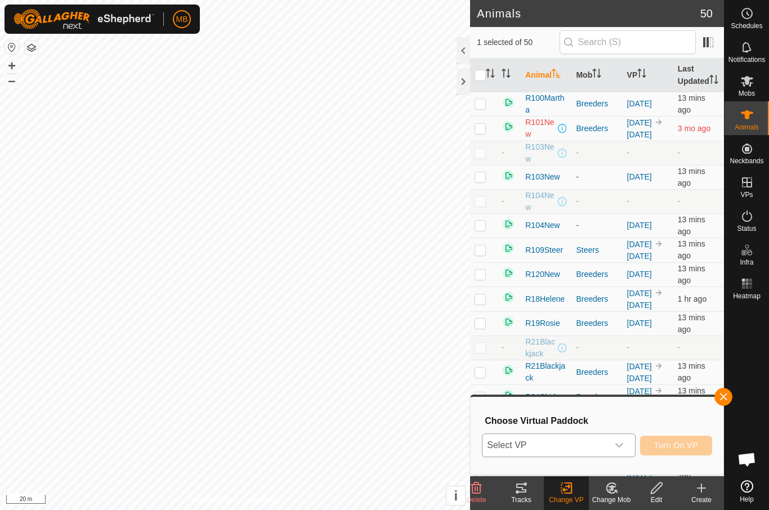
click at [616, 447] on icon "dropdown trigger" at bounding box center [618, 445] width 9 height 9
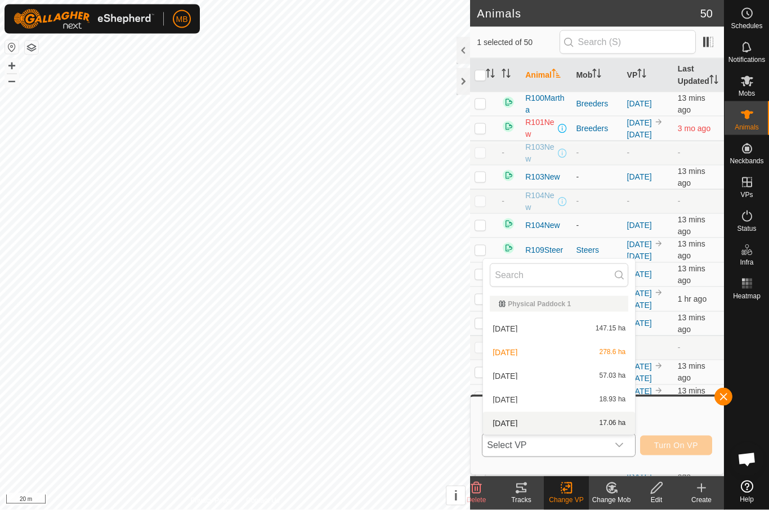
click at [600, 422] on span "17.06 ha" at bounding box center [612, 423] width 26 height 8
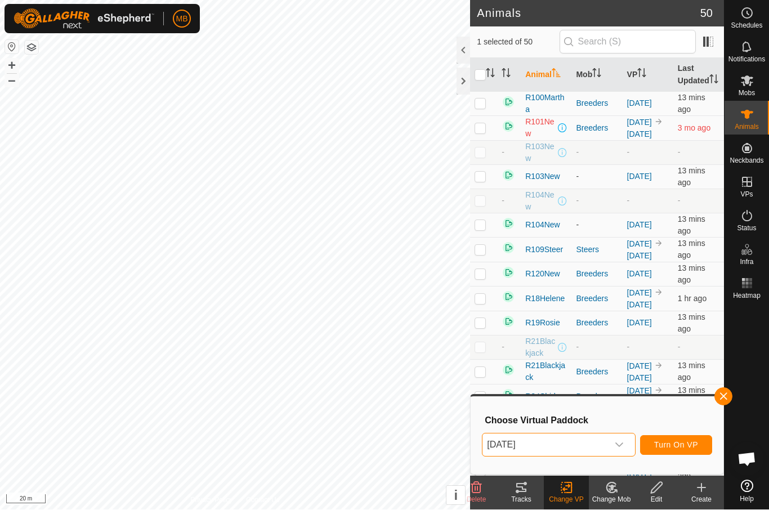
click at [695, 442] on span "Turn On VP" at bounding box center [676, 445] width 44 height 9
